Goal: Task Accomplishment & Management: Use online tool/utility

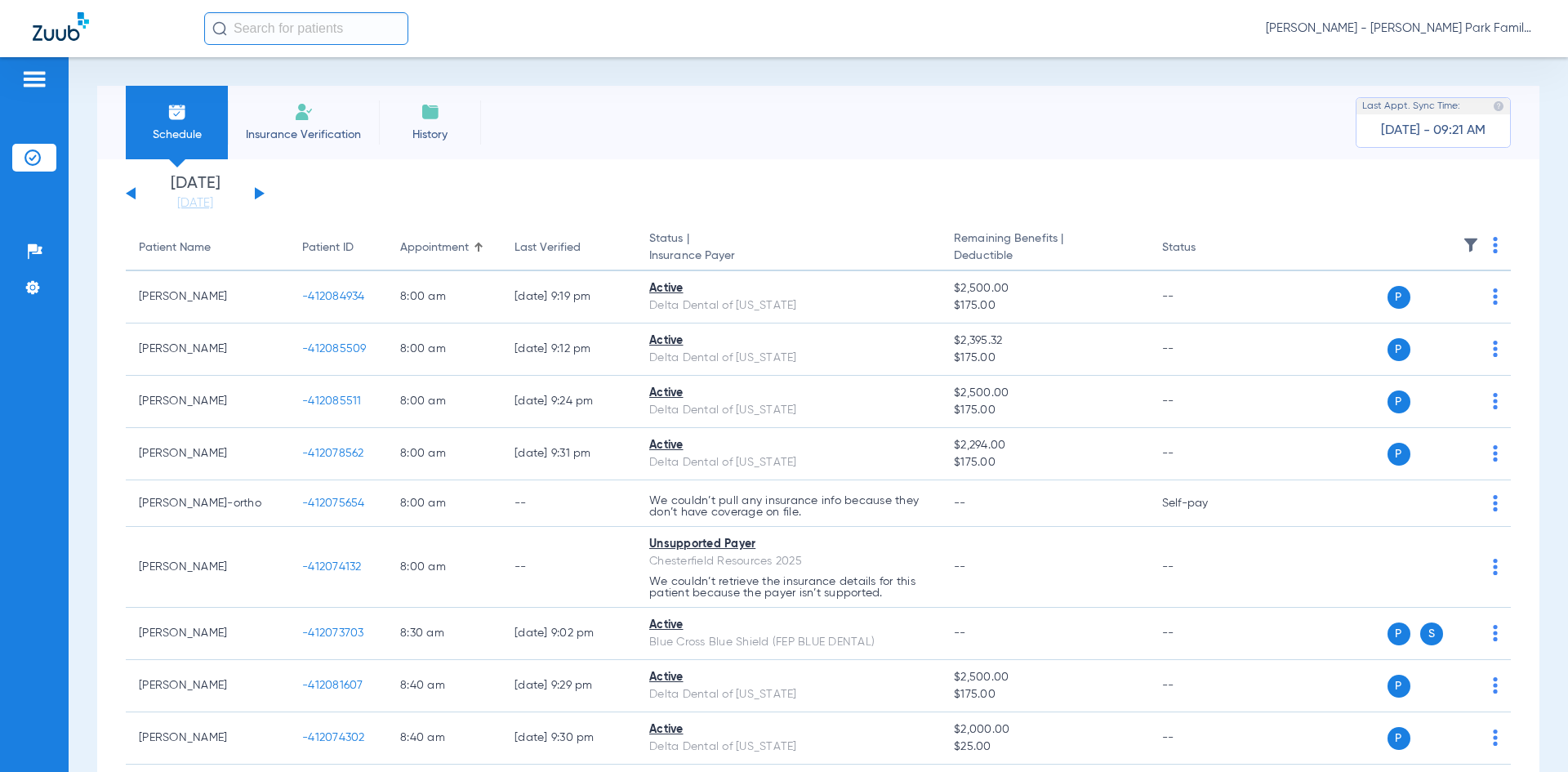
click at [258, 195] on button at bounding box center [260, 193] width 10 height 12
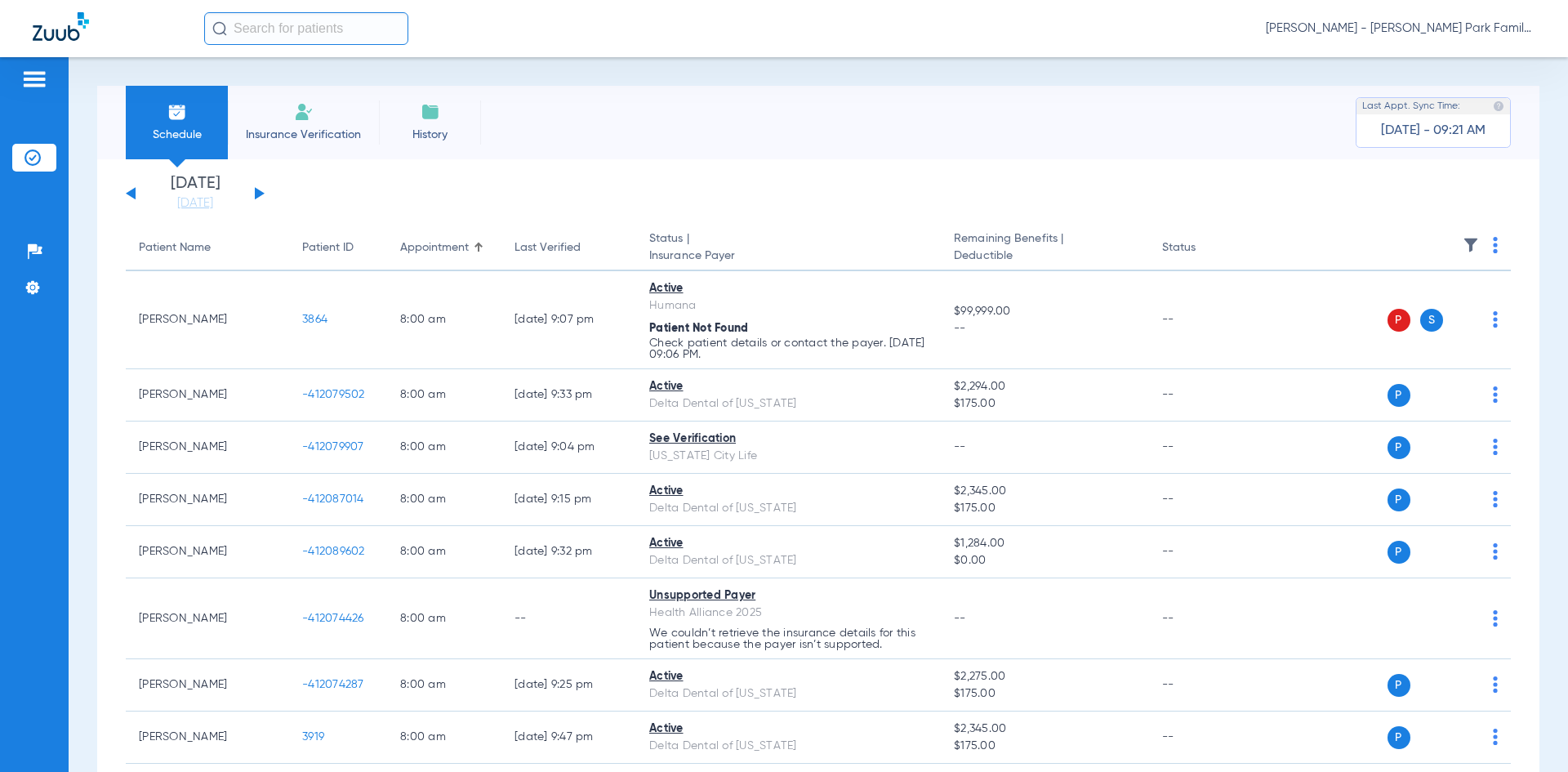
click at [1463, 242] on img at bounding box center [1470, 245] width 16 height 16
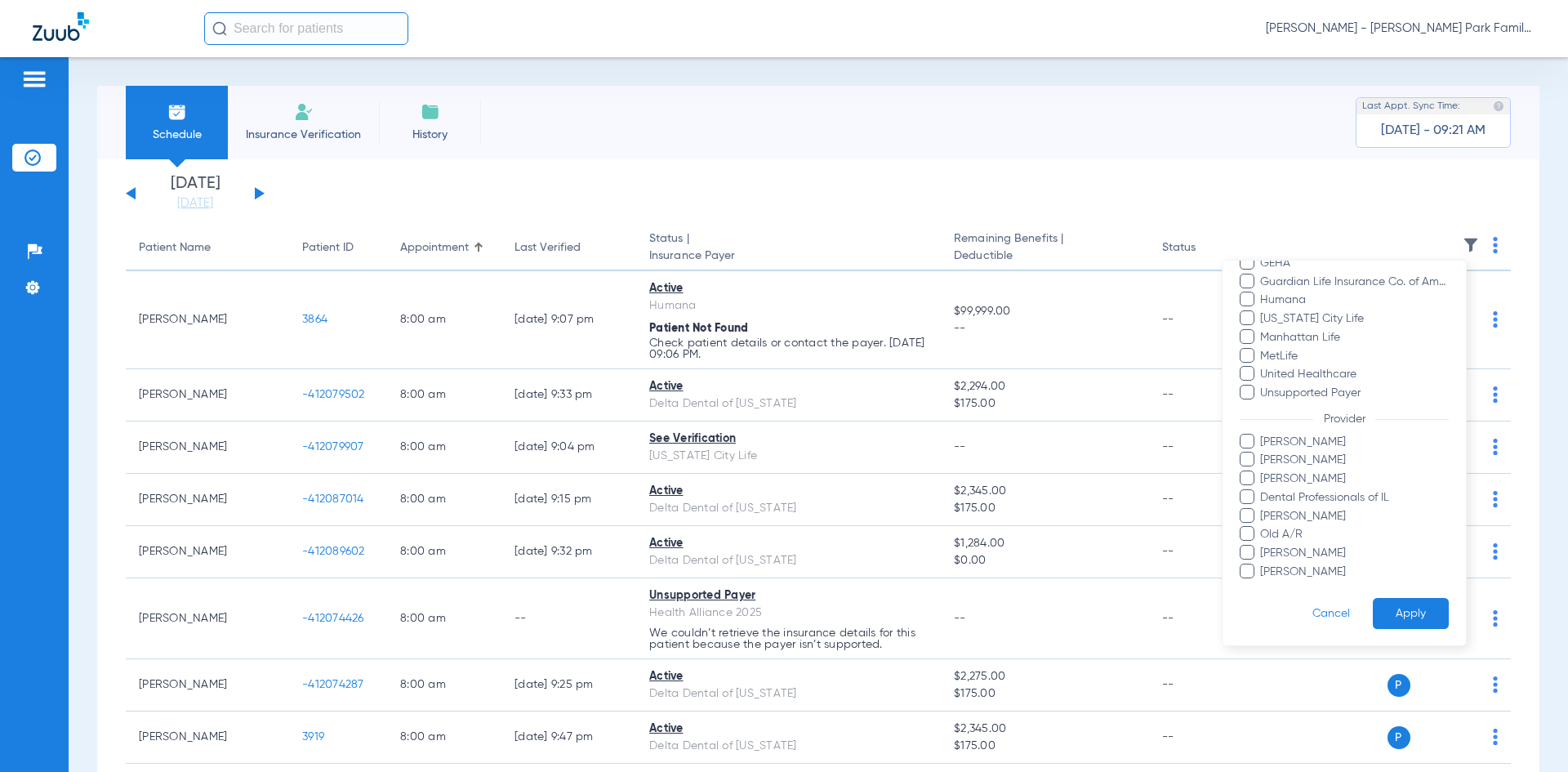
scroll to position [414, 0]
click at [1248, 463] on span at bounding box center [1247, 458] width 14 height 14
click at [1263, 471] on input "[PERSON_NAME]" at bounding box center [1263, 471] width 0 height 0
click at [1253, 552] on span at bounding box center [1247, 551] width 14 height 14
click at [1263, 563] on input "[PERSON_NAME]" at bounding box center [1263, 563] width 0 height 0
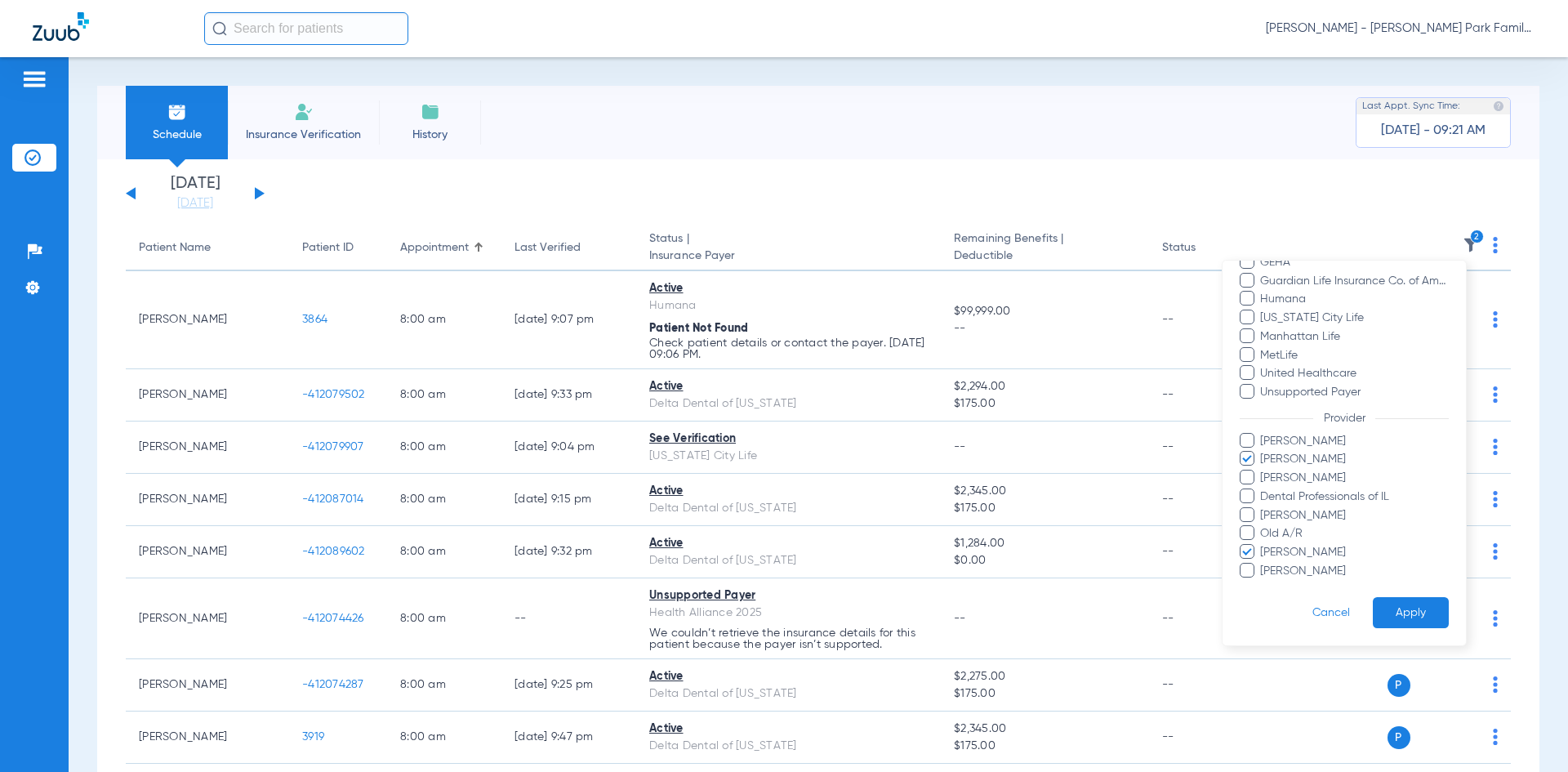
click at [1394, 615] on button "Apply" at bounding box center [1410, 613] width 76 height 32
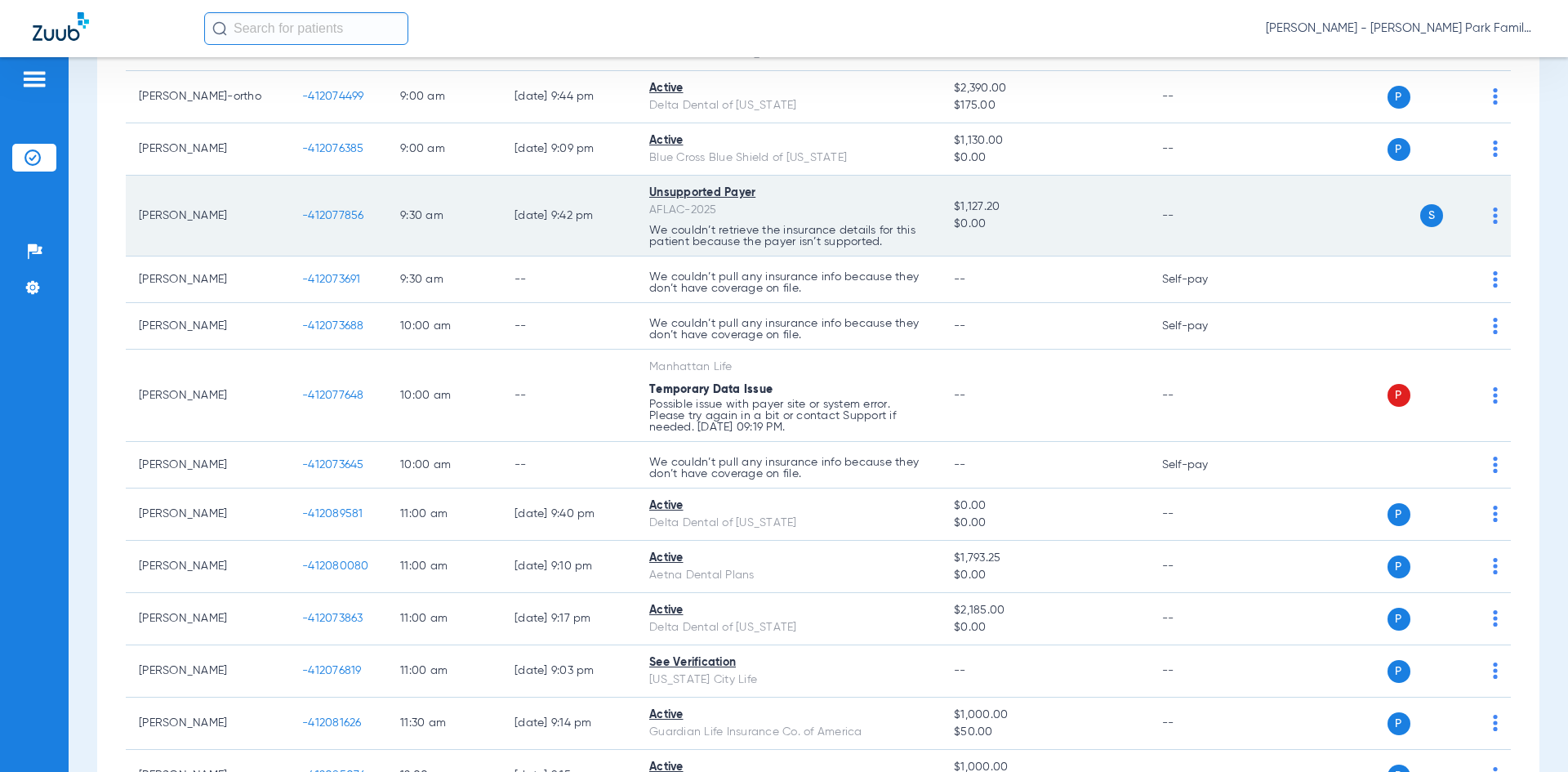
scroll to position [327, 0]
